Goal: Task Accomplishment & Management: Manage account settings

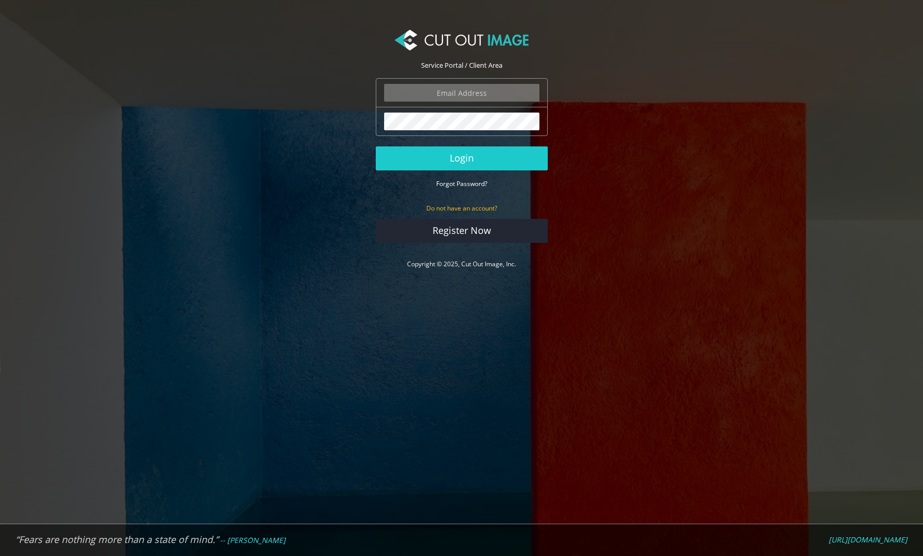
type input "matthew@matthewmillman.com"
click at [461, 158] on button "Login" at bounding box center [462, 158] width 172 height 24
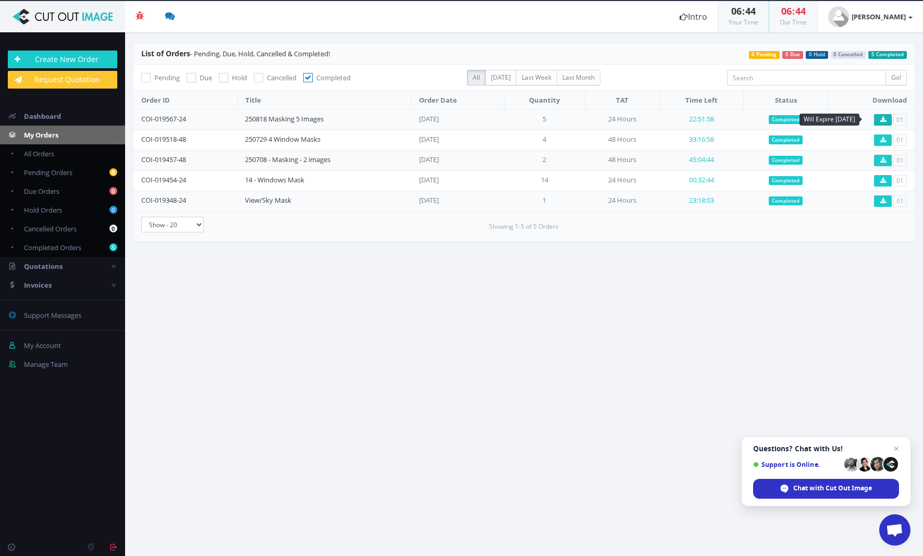
click at [887, 116] on button at bounding box center [883, 119] width 18 height 11
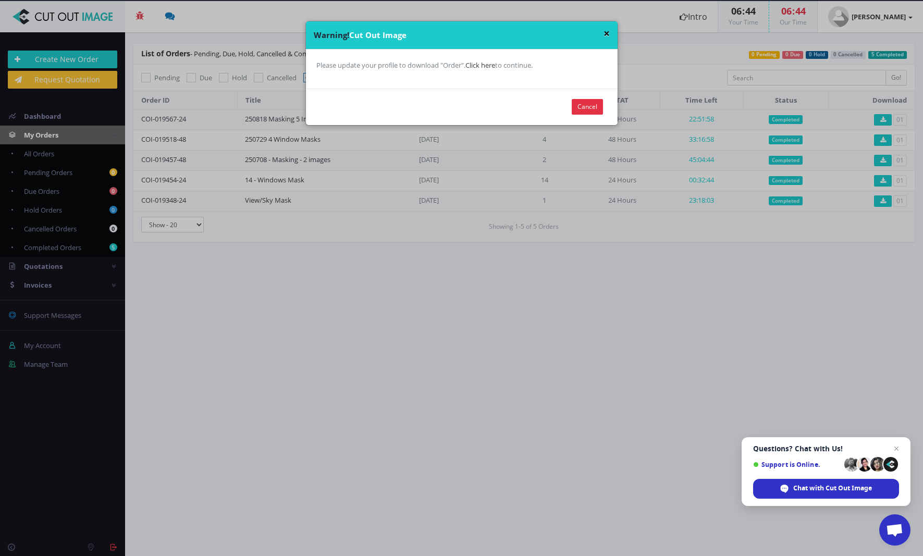
click at [606, 29] on button "×" at bounding box center [607, 33] width 6 height 11
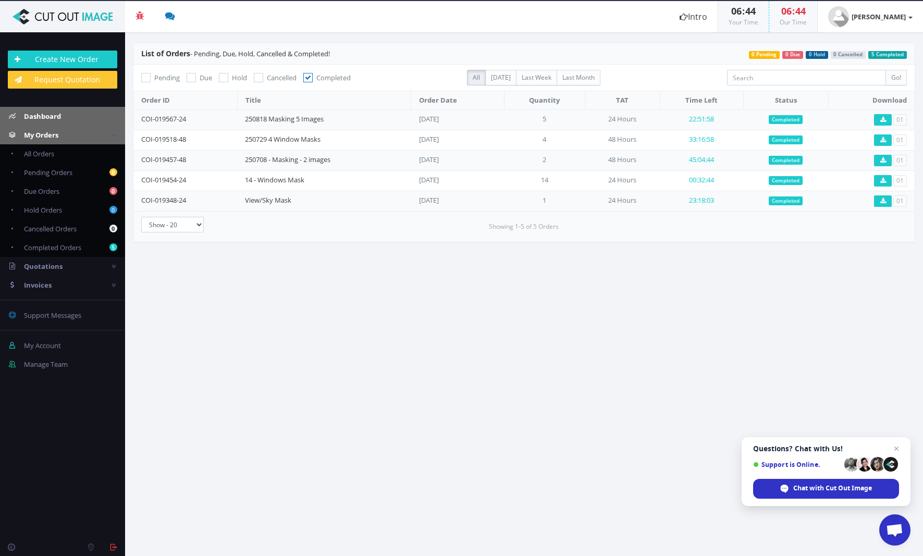
click at [59, 118] on span "Dashboard" at bounding box center [42, 116] width 37 height 9
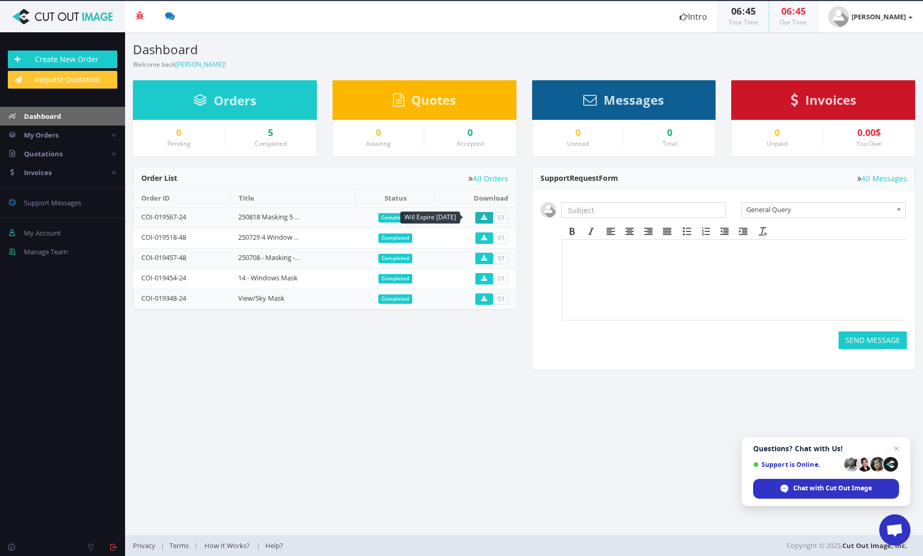
click at [481, 217] on icon at bounding box center [484, 218] width 6 height 6
